Goal: Navigation & Orientation: Find specific page/section

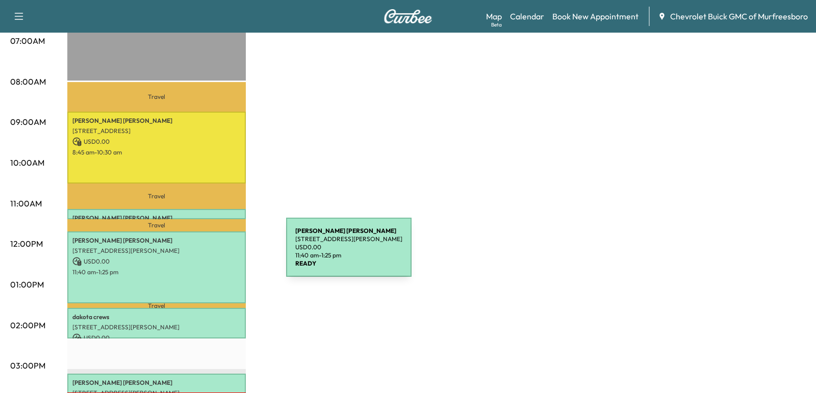
scroll to position [250, 0]
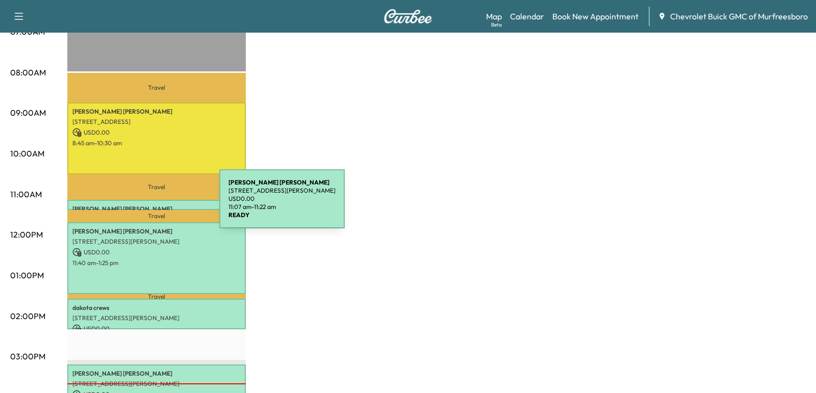
click at [143, 205] on p "[PERSON_NAME]" at bounding box center [156, 209] width 168 height 8
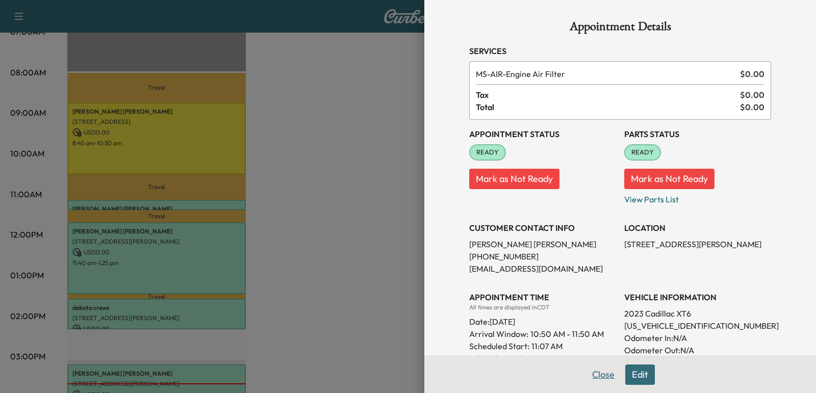
click at [598, 382] on button "Close" at bounding box center [603, 375] width 36 height 20
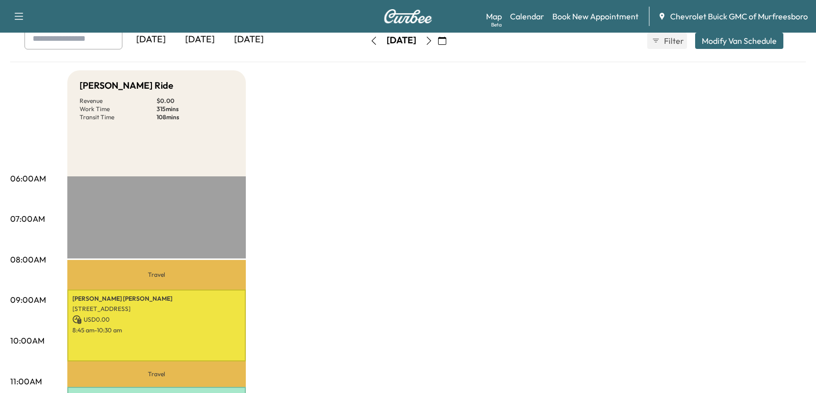
scroll to position [0, 0]
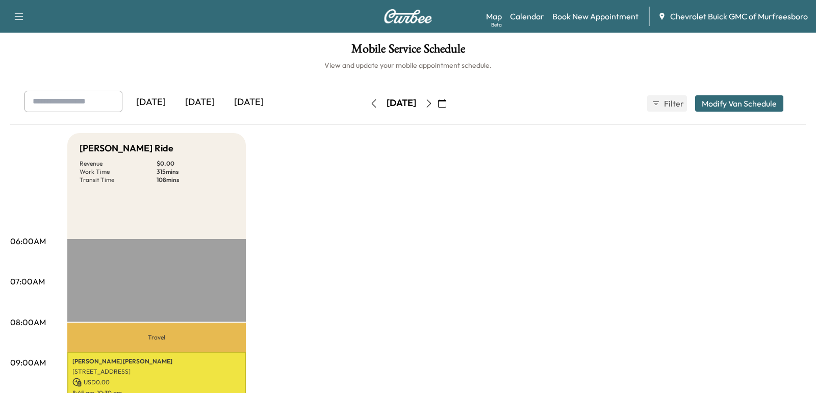
click at [433, 101] on icon "button" at bounding box center [429, 103] width 8 height 8
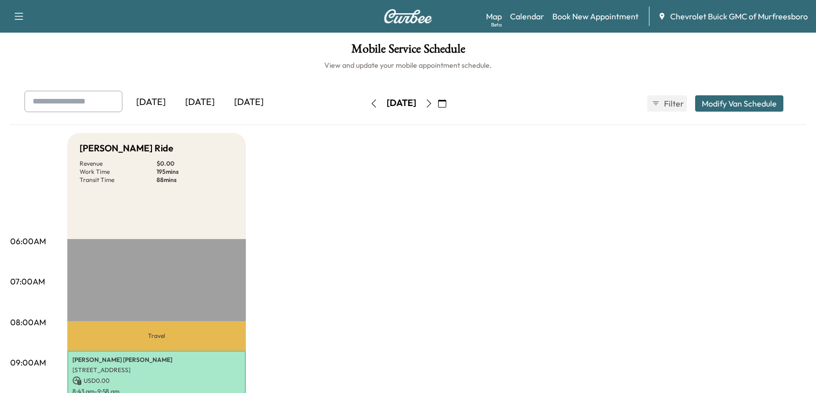
click at [451, 107] on button "button" at bounding box center [441, 103] width 17 height 16
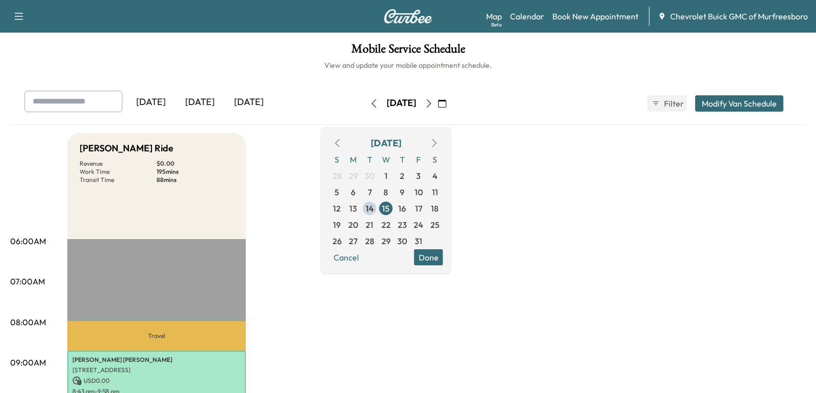
click at [437, 108] on div "[DATE]" at bounding box center [401, 103] width 72 height 16
click at [437, 107] on button "button" at bounding box center [428, 103] width 17 height 16
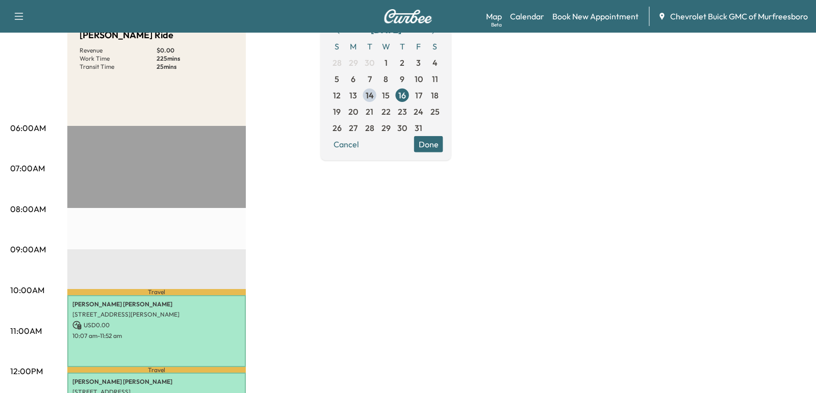
scroll to position [268, 0]
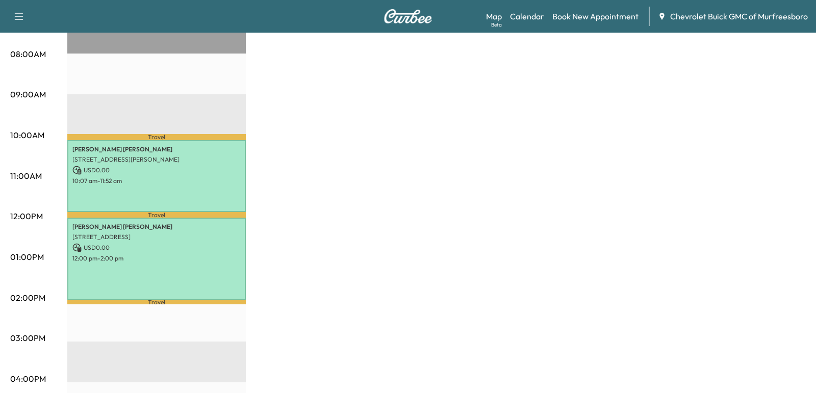
click at [143, 214] on p "Travel" at bounding box center [156, 215] width 178 height 6
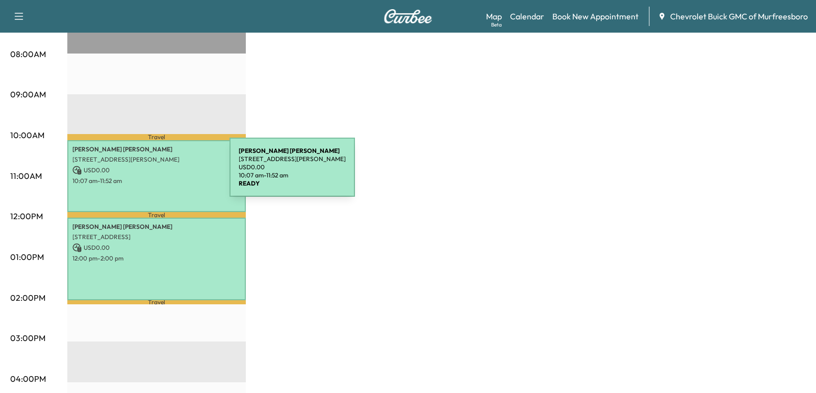
click at [153, 173] on div "[PERSON_NAME] [STREET_ADDRESS][PERSON_NAME] USD 0.00 10:07 am - 11:52 am" at bounding box center [156, 176] width 178 height 72
